Goal: Task Accomplishment & Management: Complete application form

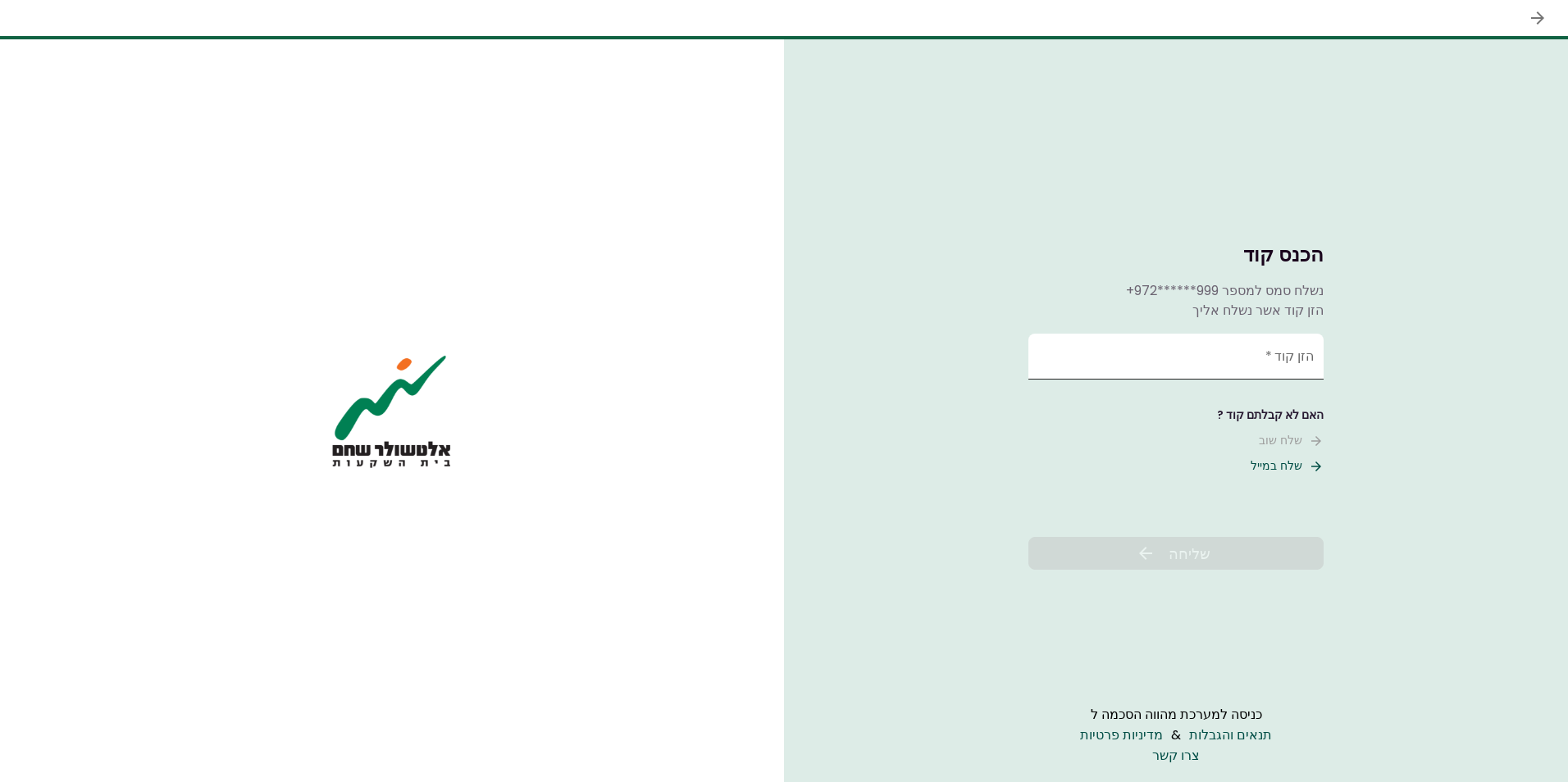
click at [1142, 351] on input "הזן קוד   *" at bounding box center [1176, 357] width 295 height 46
type input "******"
click at [1188, 563] on span "שליחה" at bounding box center [1189, 553] width 41 height 22
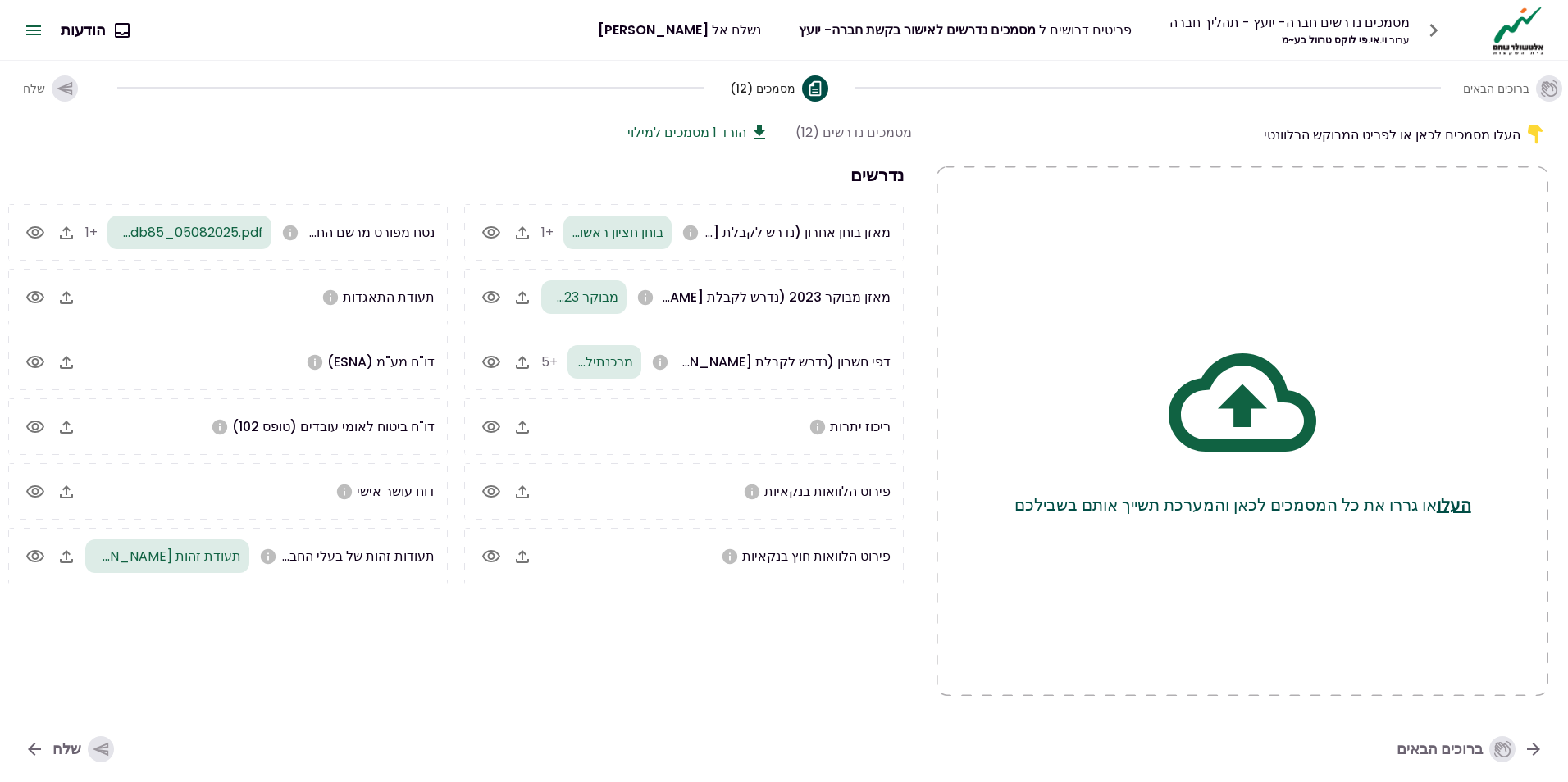
click at [68, 428] on icon "button" at bounding box center [67, 427] width 14 height 13
click at [527, 557] on icon "button" at bounding box center [523, 556] width 19 height 19
click at [525, 561] on icon "button" at bounding box center [523, 556] width 19 height 19
click at [602, 633] on section "מסמכים נדרשים (12) הורד 1 מסמכים למילוי נדרשים מאזן בוחן אחרון (נדרש לקבלת [PER…" at bounding box center [453, 409] width 917 height 574
click at [522, 430] on icon "button" at bounding box center [523, 427] width 19 height 19
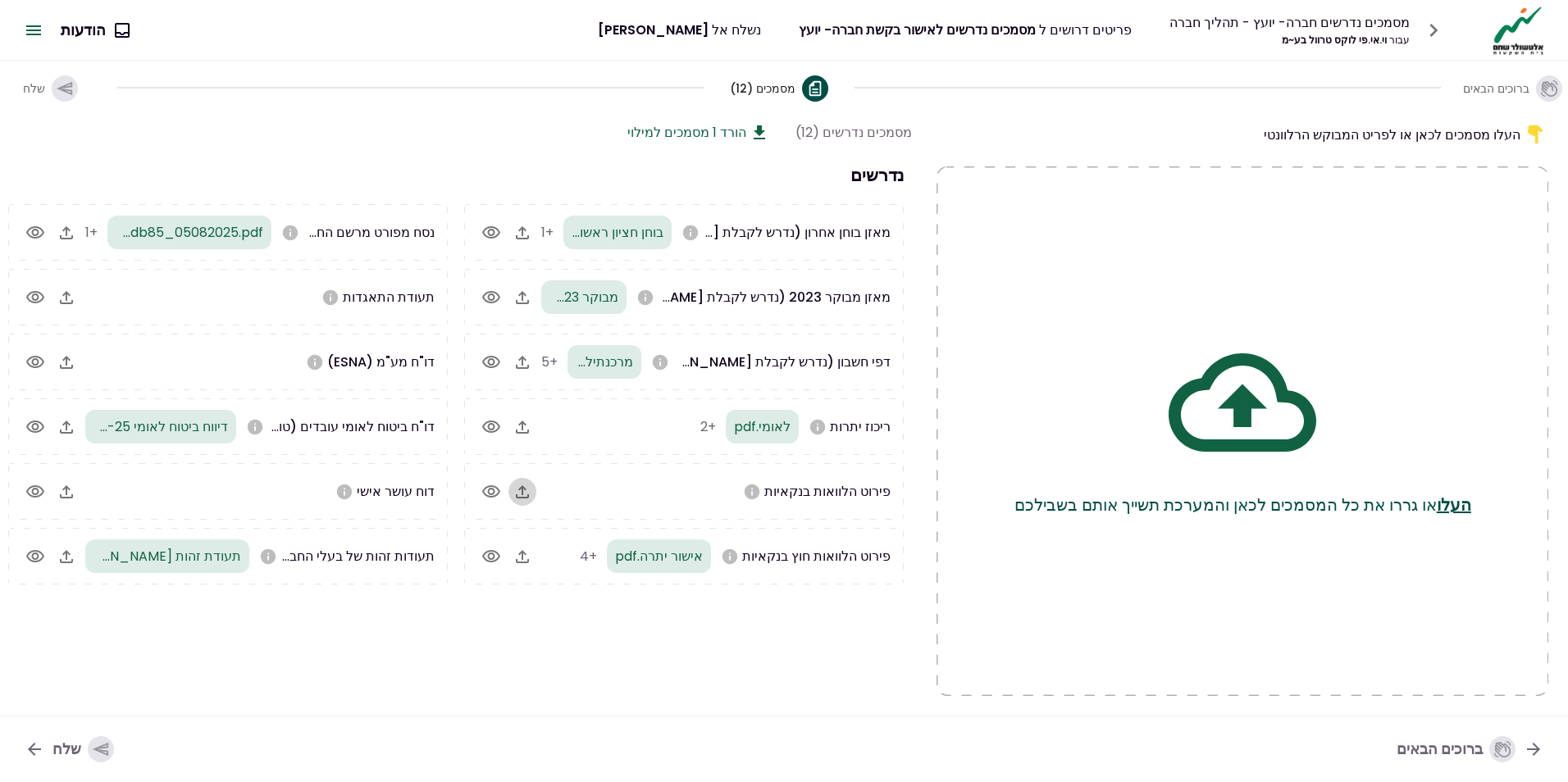
click at [522, 491] on icon "button" at bounding box center [523, 492] width 19 height 19
click at [68, 294] on icon "button" at bounding box center [67, 298] width 14 height 13
click at [68, 360] on icon "button" at bounding box center [67, 363] width 14 height 13
click at [95, 750] on icon "button" at bounding box center [100, 750] width 15 height 13
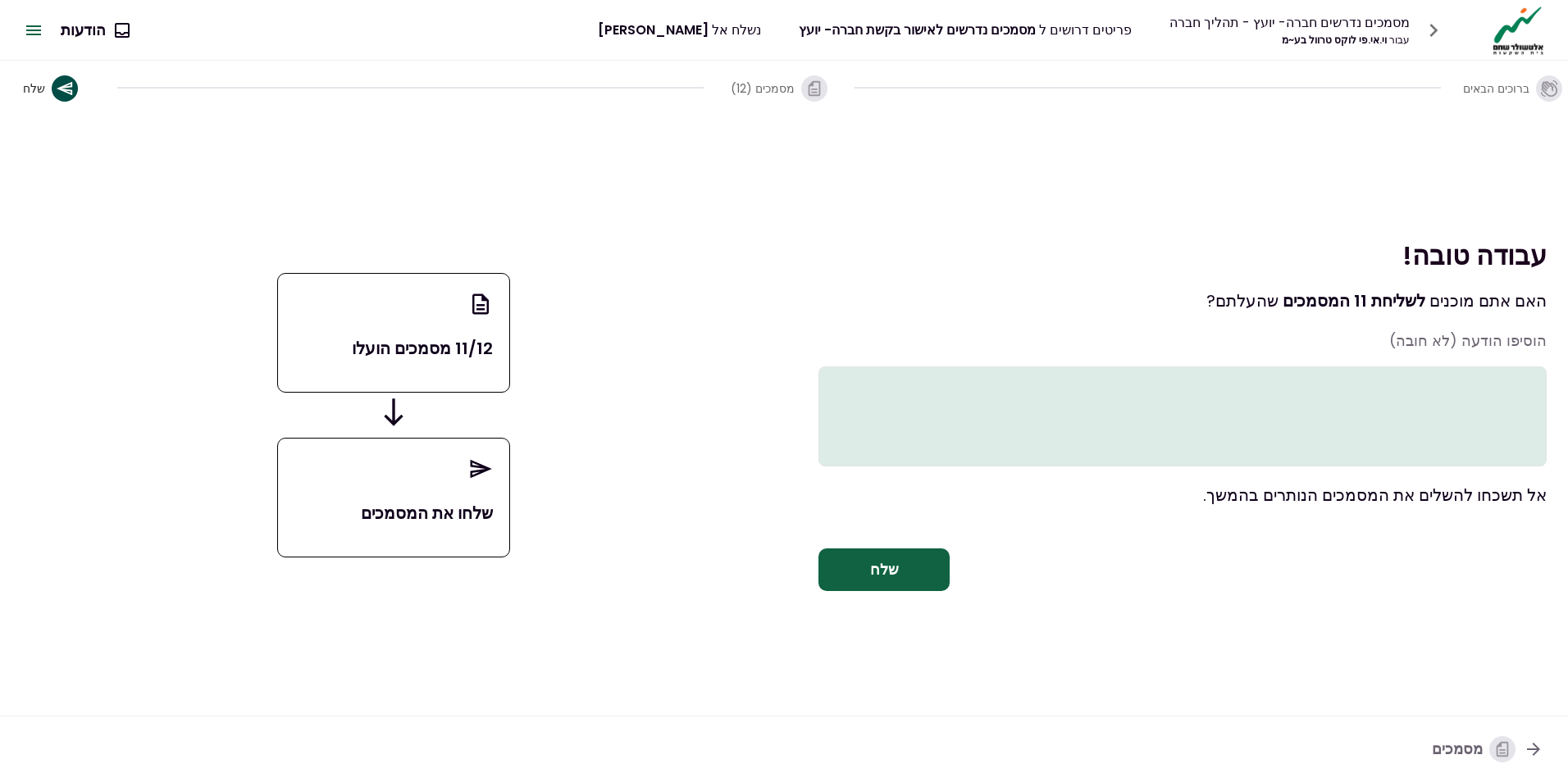
click at [66, 747] on nav "מסמכים" at bounding box center [784, 749] width 1568 height 67
click at [1414, 407] on textarea at bounding box center [1182, 417] width 728 height 100
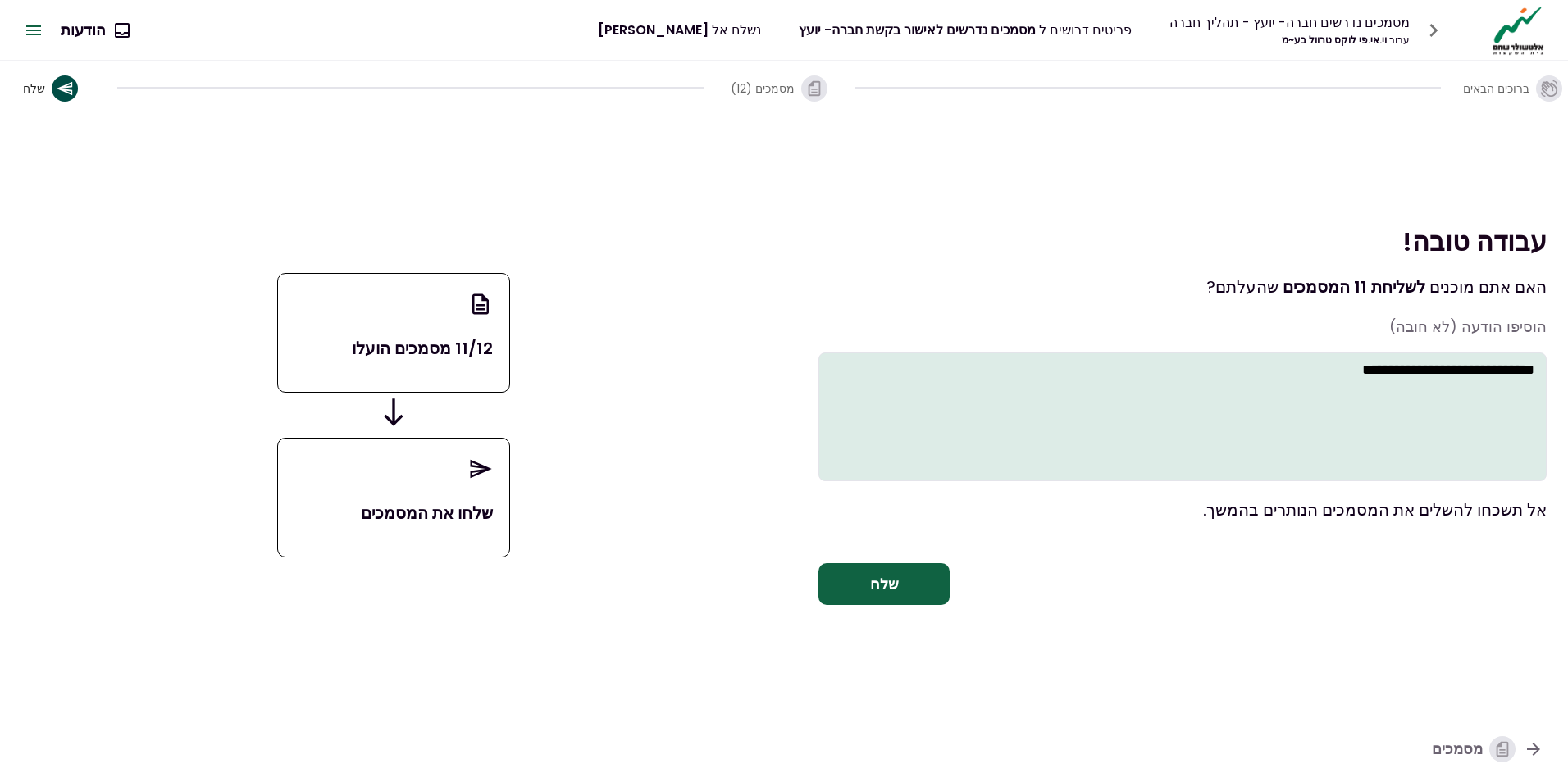
click at [1508, 375] on textarea "**********" at bounding box center [1182, 418] width 728 height 129
click at [1393, 377] on textarea "**********" at bounding box center [1182, 418] width 728 height 129
type textarea "**********"
click at [902, 585] on button "שלח" at bounding box center [884, 584] width 131 height 42
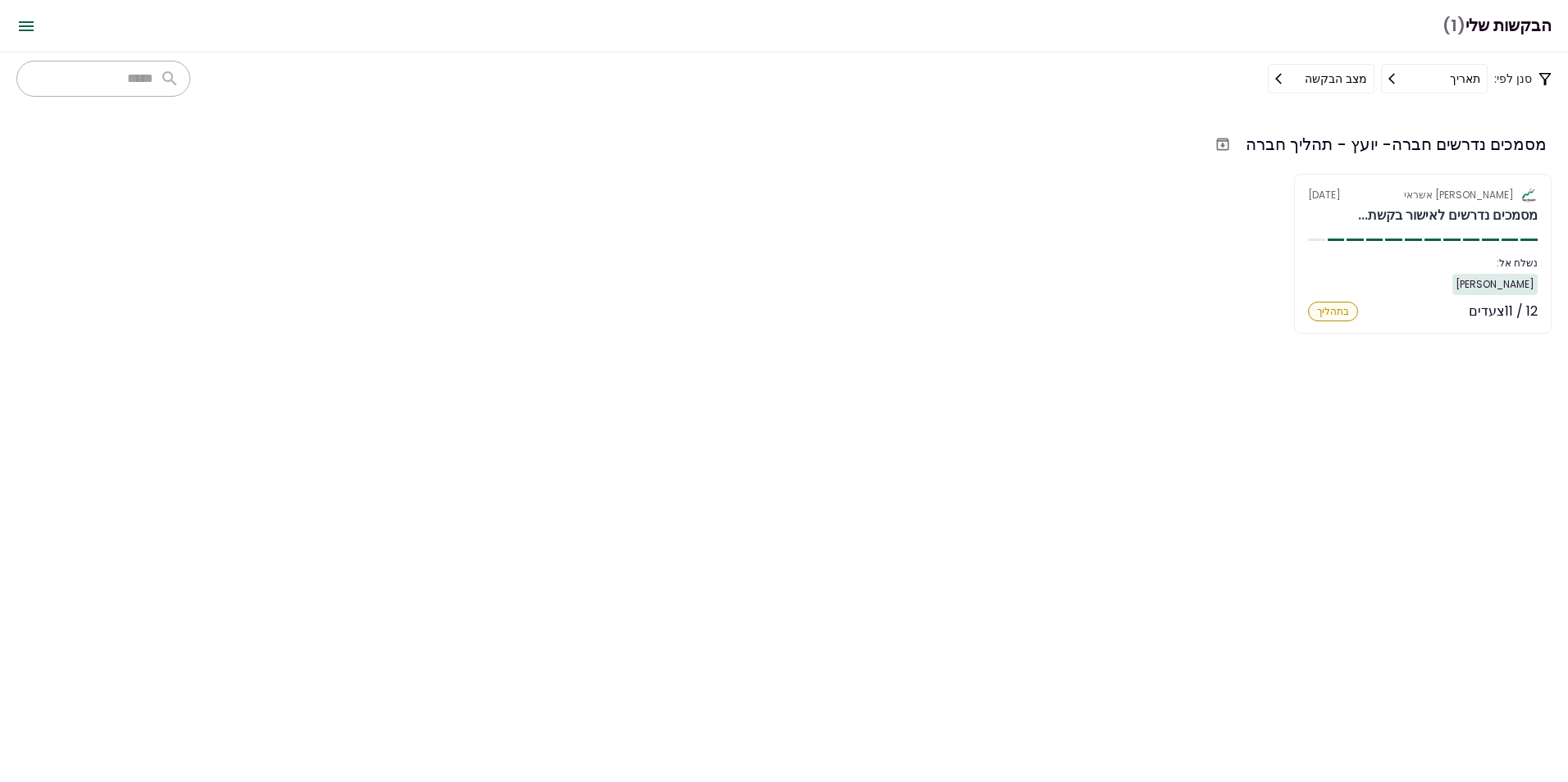
click at [1229, 370] on section "מסמכים נדרשים חברה- יועץ - תהליך חברה אלטשולר שחם אשראי [DATE] מסמכים נדרשים לא…" at bounding box center [784, 444] width 1568 height 678
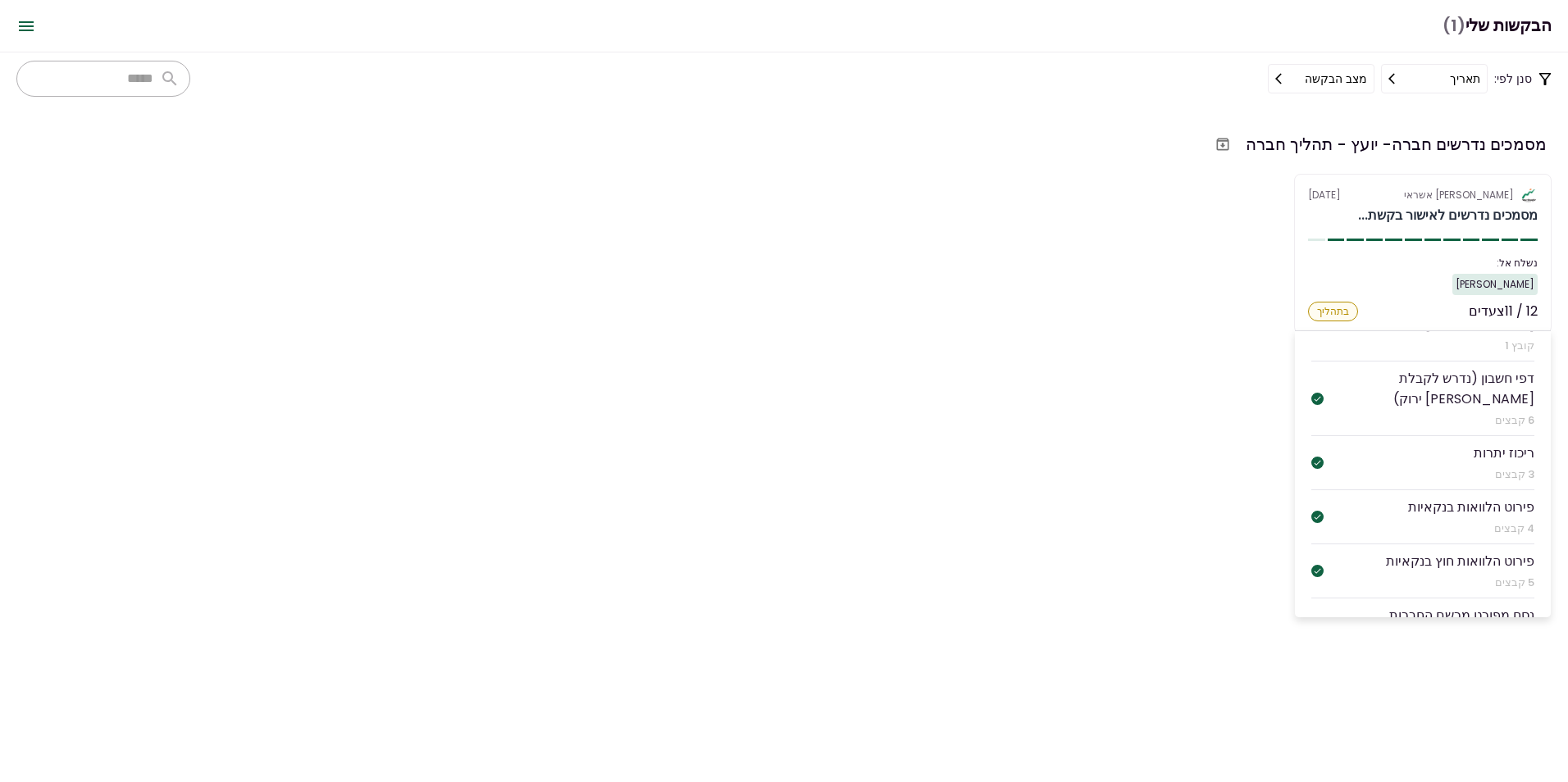
scroll to position [448, 0]
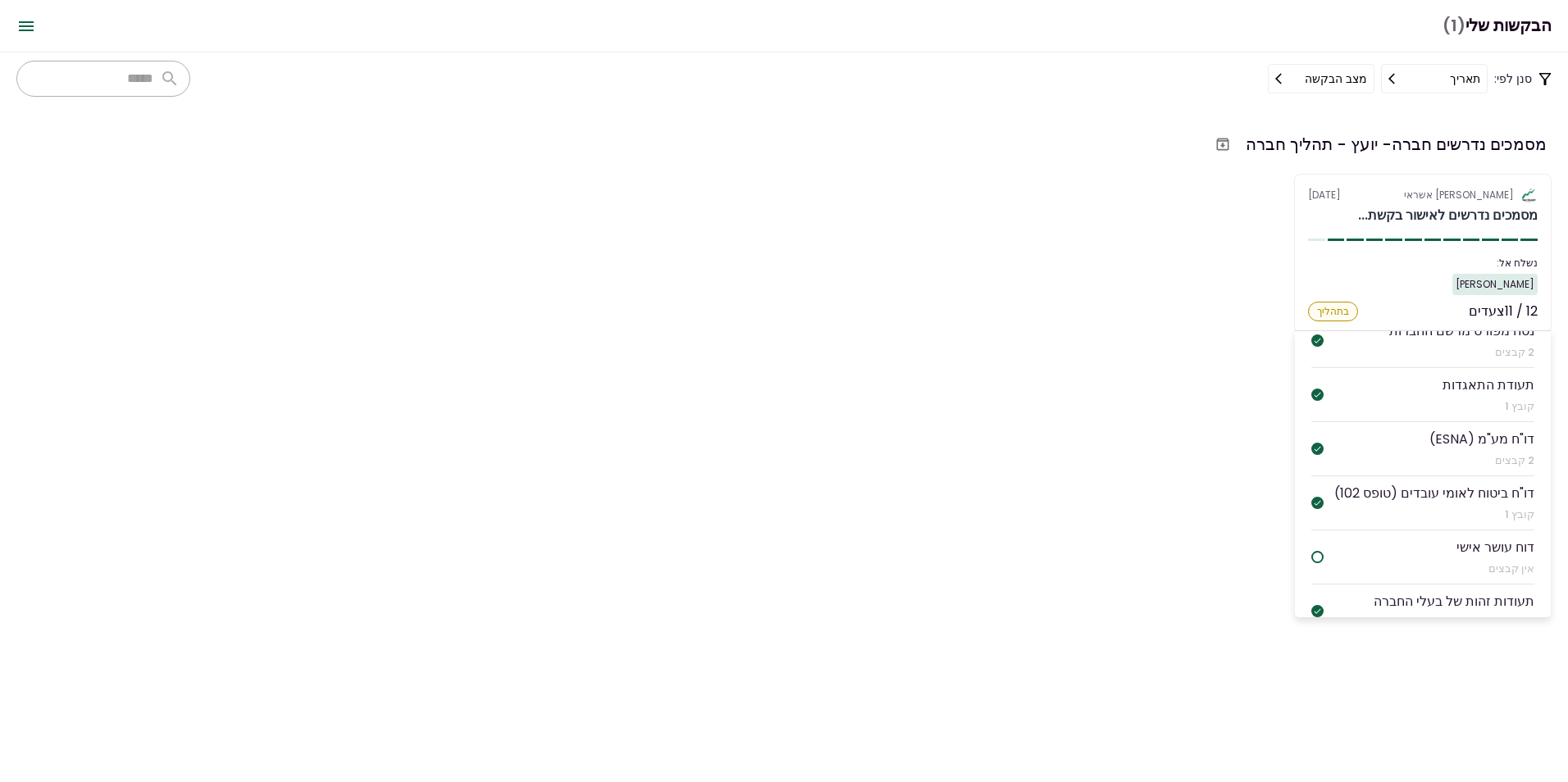
click at [1482, 561] on div "אין קבצים" at bounding box center [1496, 569] width 78 height 16
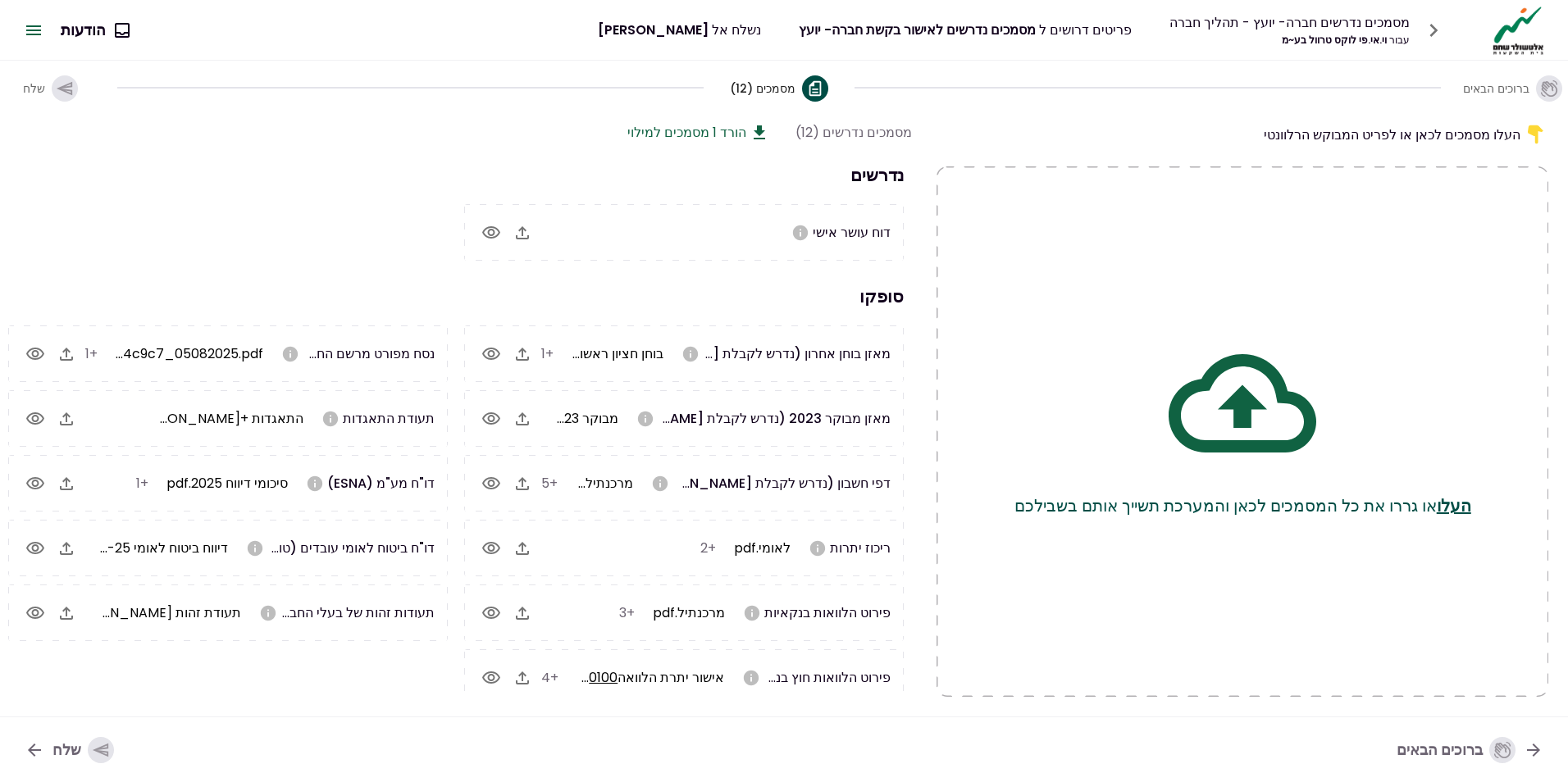
click at [521, 233] on icon "button" at bounding box center [523, 232] width 19 height 19
click at [93, 750] on icon "button" at bounding box center [100, 750] width 15 height 13
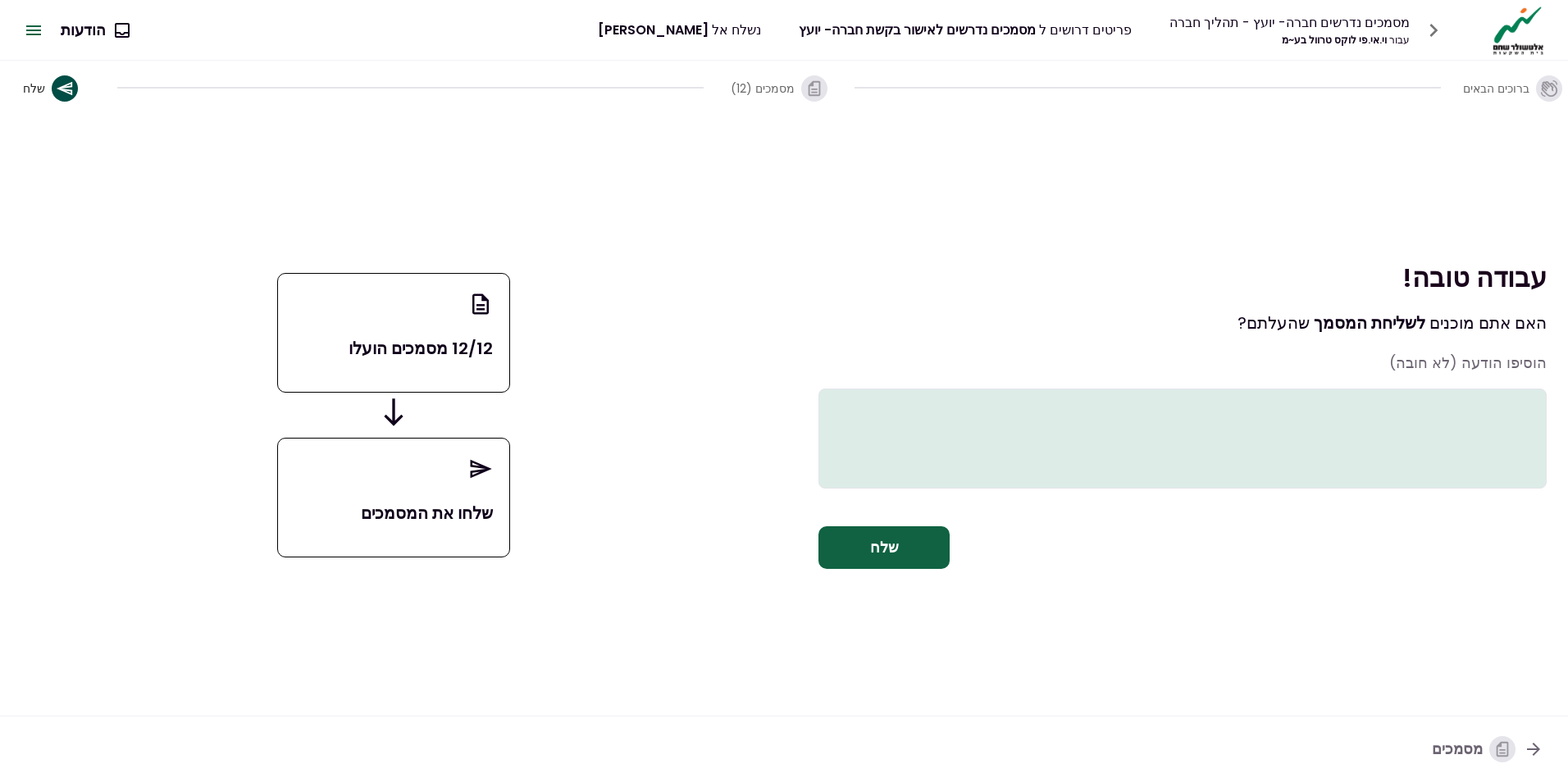
click at [1359, 430] on textarea at bounding box center [1182, 439] width 728 height 100
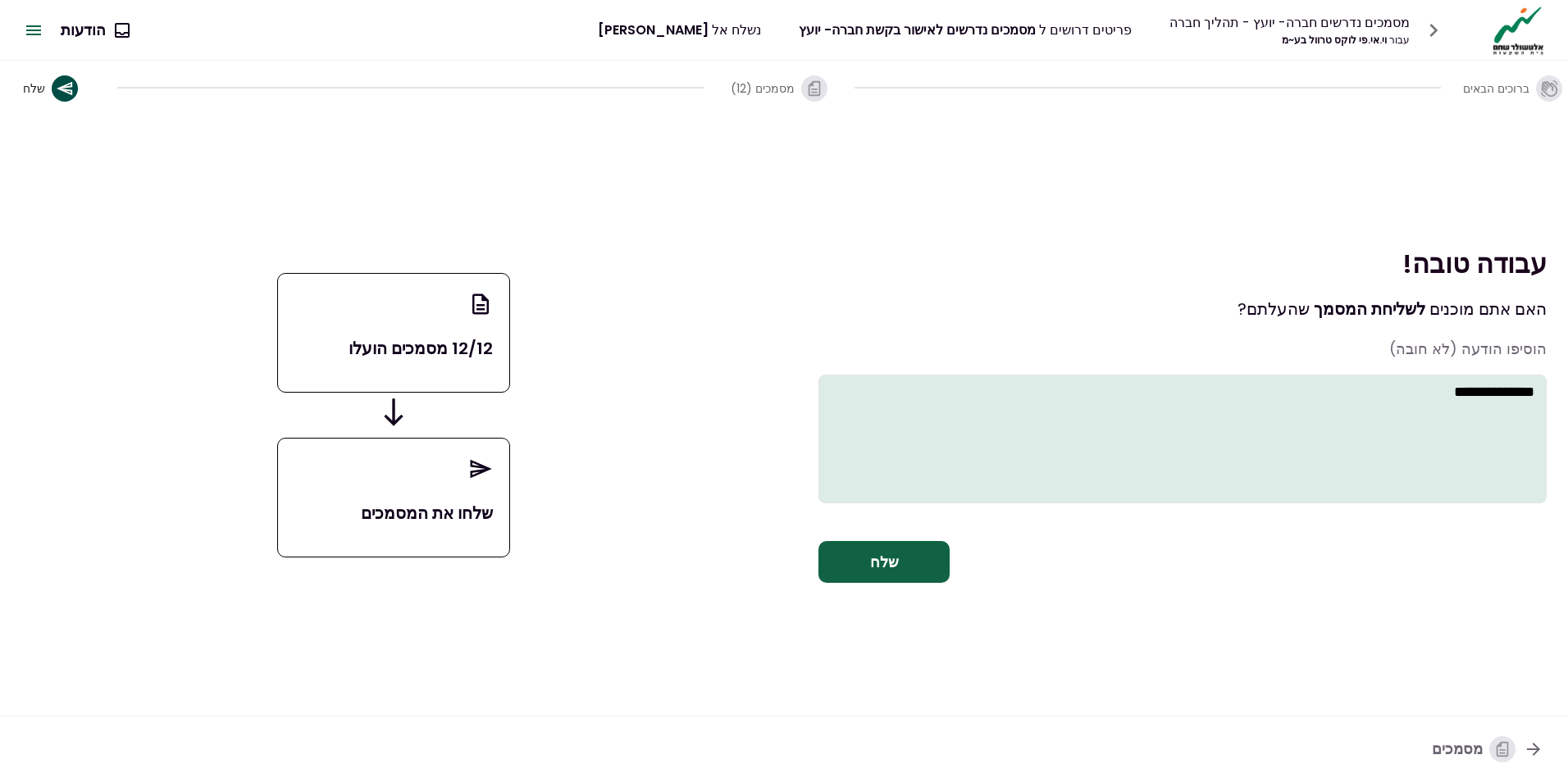
type textarea "**********"
click at [880, 577] on button "שלח" at bounding box center [884, 562] width 131 height 42
